Goal: Navigation & Orientation: Find specific page/section

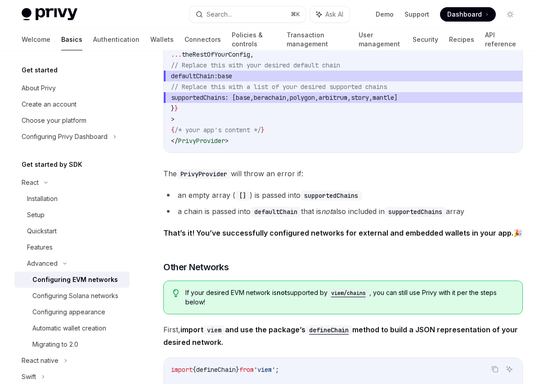
scroll to position [1231, 0]
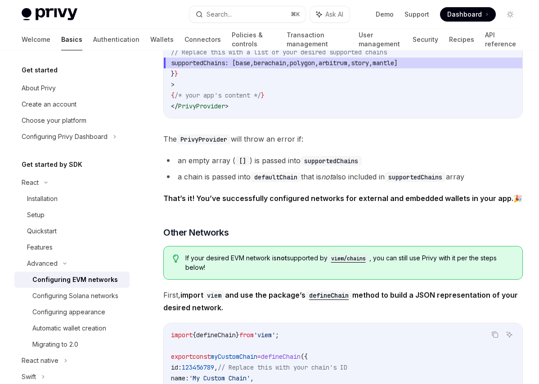
click at [459, 15] on span "Dashboard" at bounding box center [464, 14] width 35 height 9
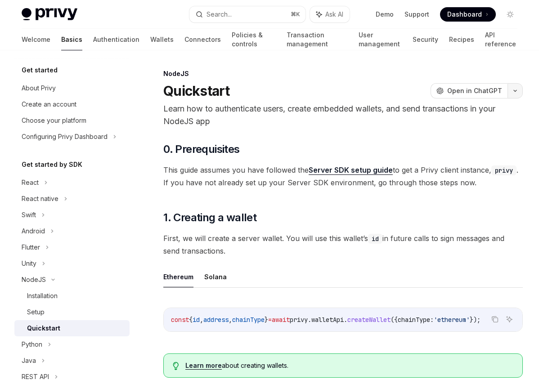
click at [516, 90] on icon "button" at bounding box center [515, 91] width 11 height 4
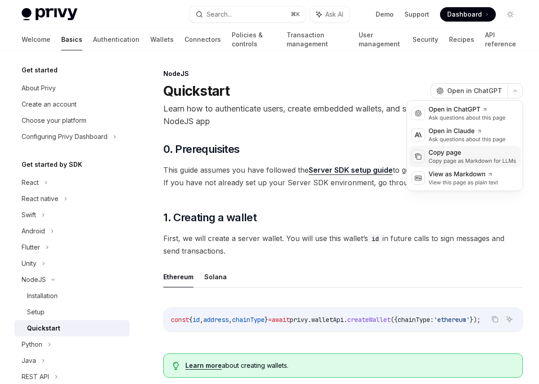
click at [443, 160] on div "Copy page as Markdown for LLMs" at bounding box center [473, 160] width 88 height 7
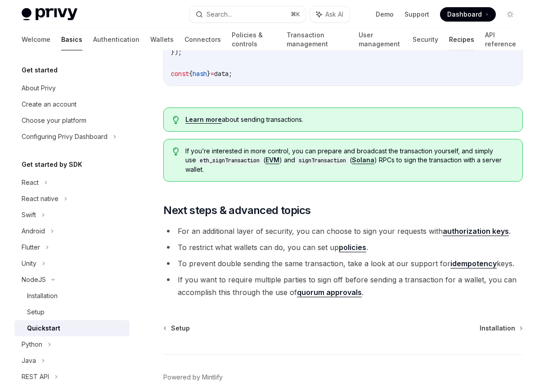
scroll to position [918, 0]
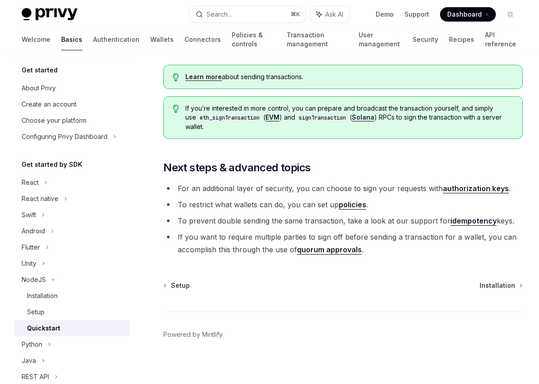
click at [473, 17] on span "Dashboard" at bounding box center [464, 14] width 35 height 9
